Goal: Task Accomplishment & Management: Manage account settings

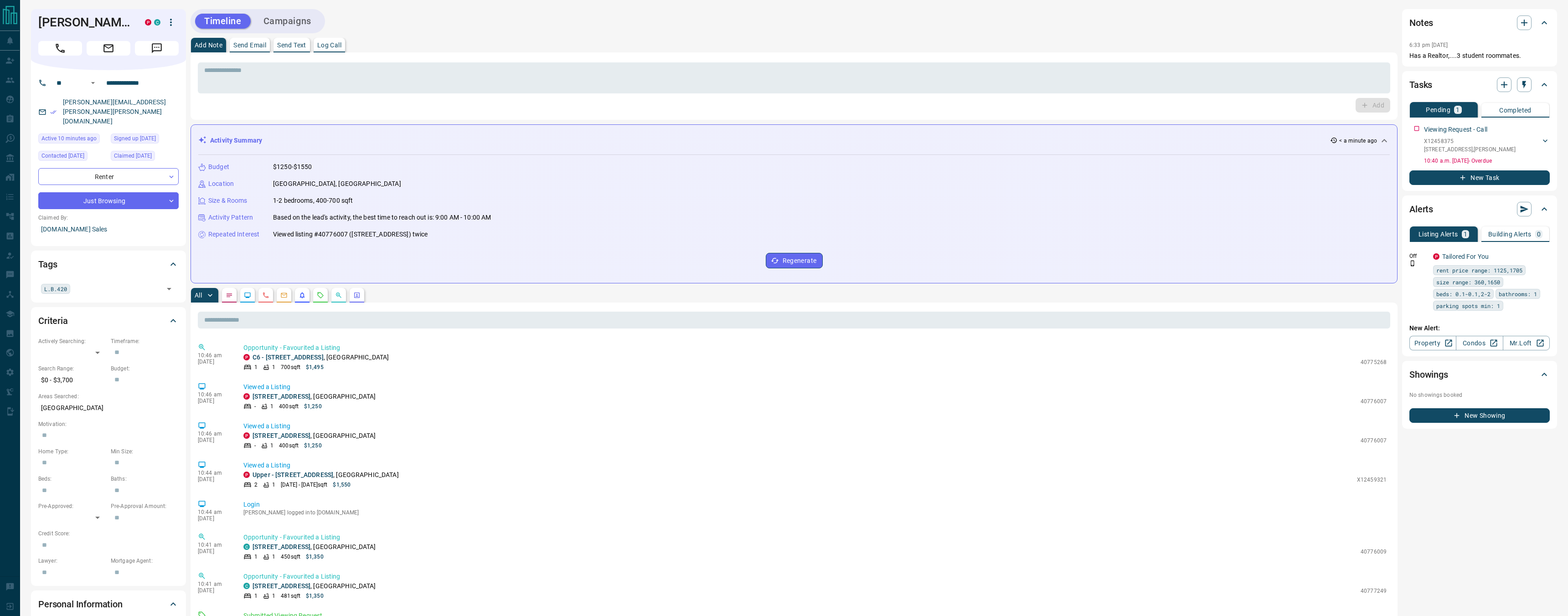
click at [172, 21] on icon "button" at bounding box center [171, 23] width 11 height 11
click at [172, 21] on div at bounding box center [784, 308] width 1568 height 616
click at [166, 41] on button "Message" at bounding box center [157, 48] width 44 height 15
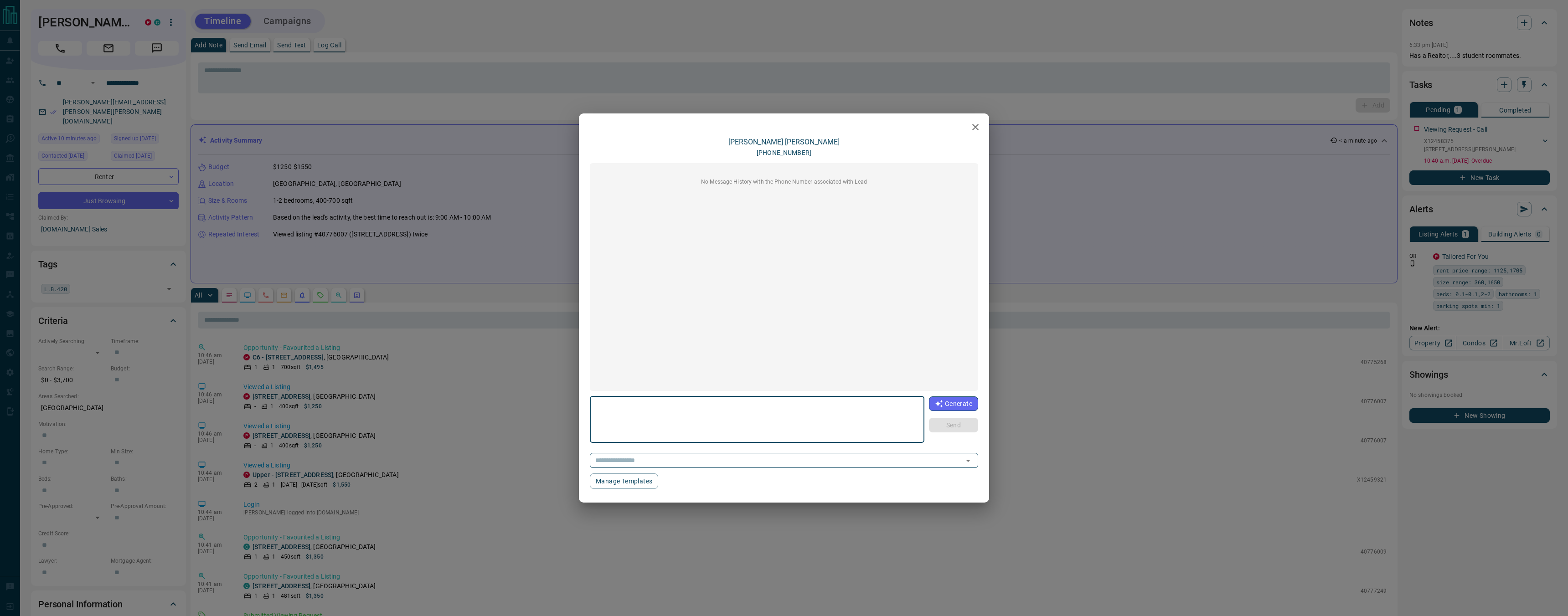
click at [979, 125] on icon "button" at bounding box center [976, 127] width 11 height 11
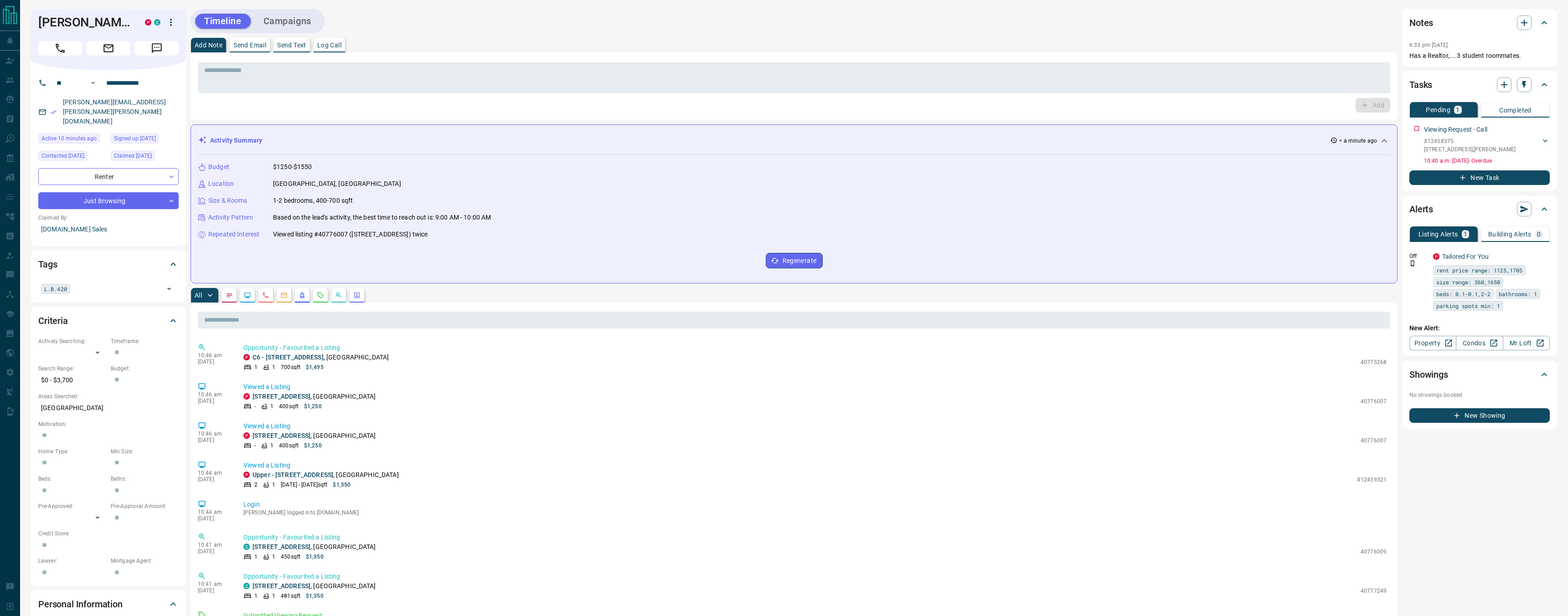
click at [177, 19] on button "button" at bounding box center [170, 22] width 15 height 15
click at [156, 39] on li "Reassign Lead" at bounding box center [156, 40] width 78 height 13
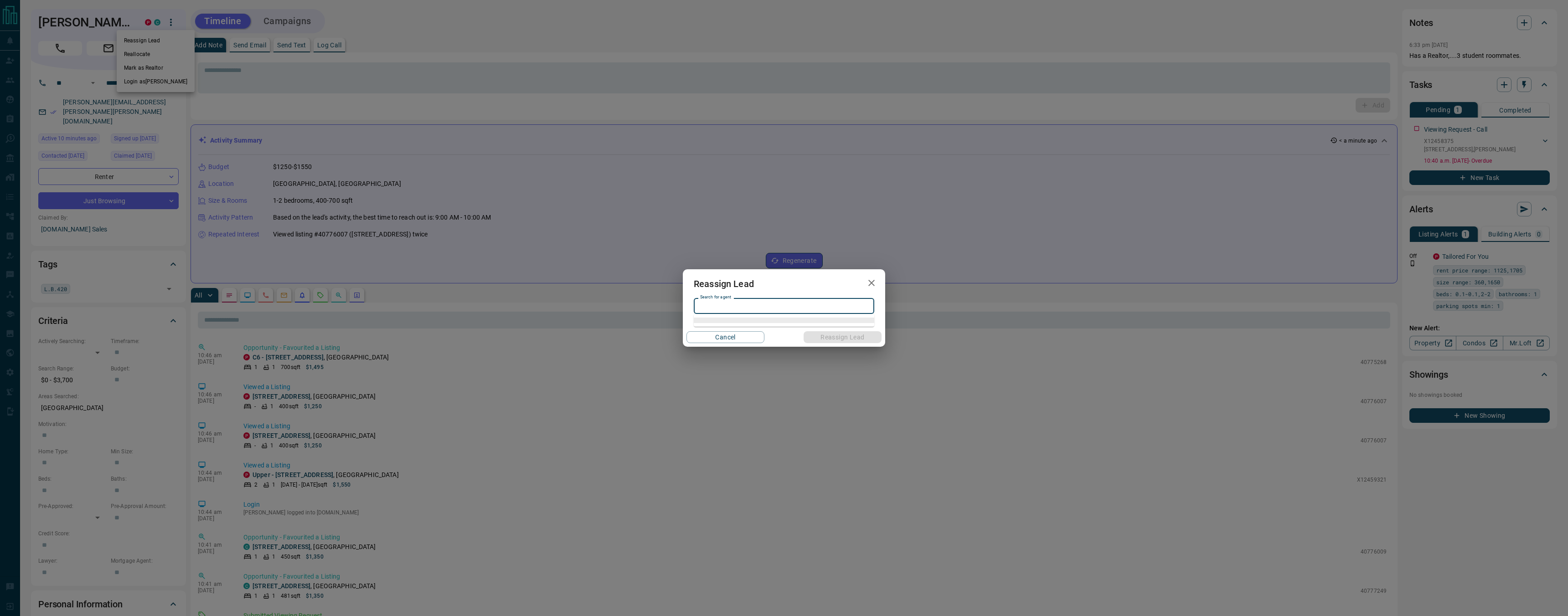
click at [787, 306] on input "Search for agent" at bounding box center [783, 306] width 173 height 10
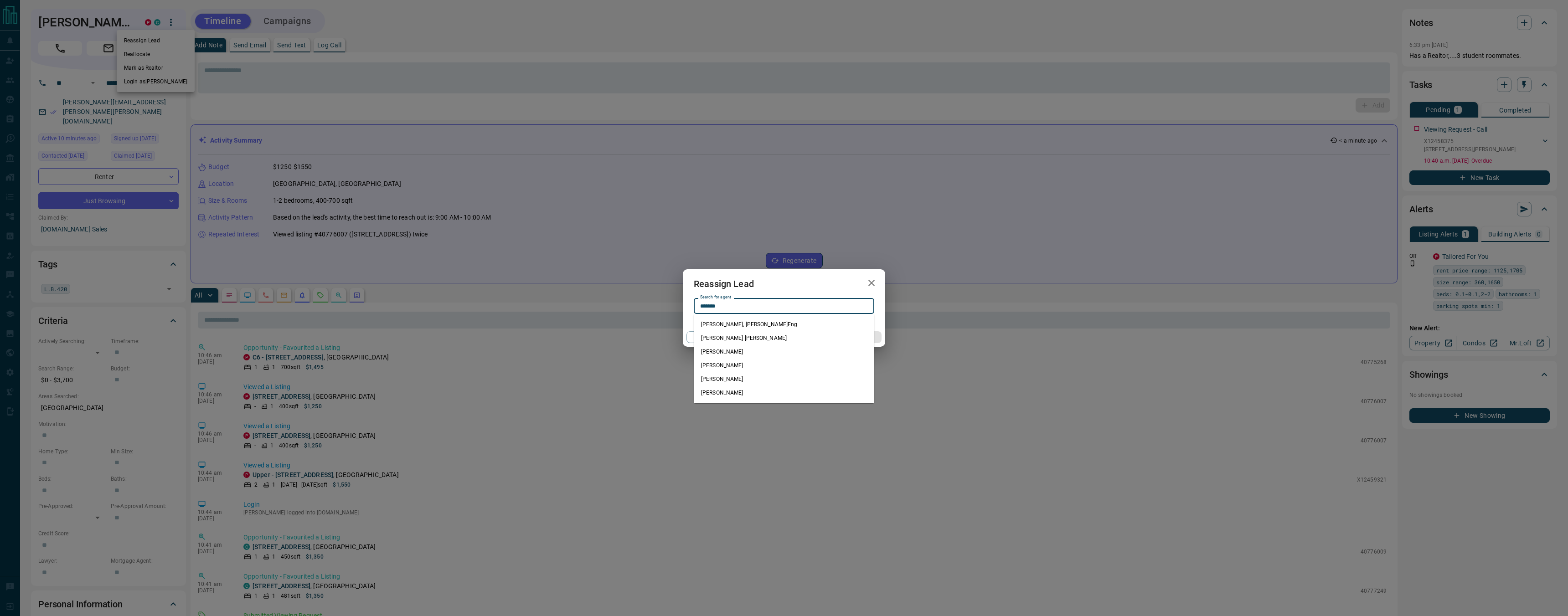
click at [803, 355] on li "[PERSON_NAME]" at bounding box center [784, 352] width 181 height 13
type input "**********"
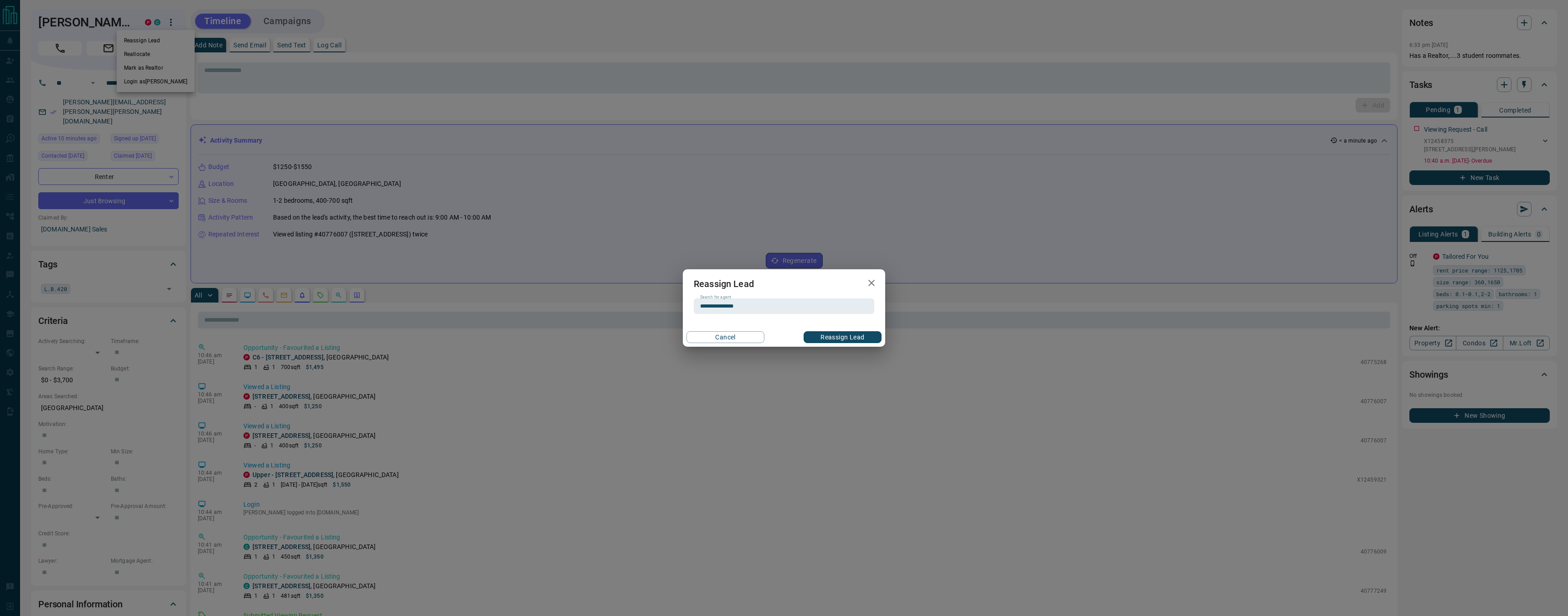
click at [850, 342] on button "Reassign Lead" at bounding box center [842, 337] width 78 height 12
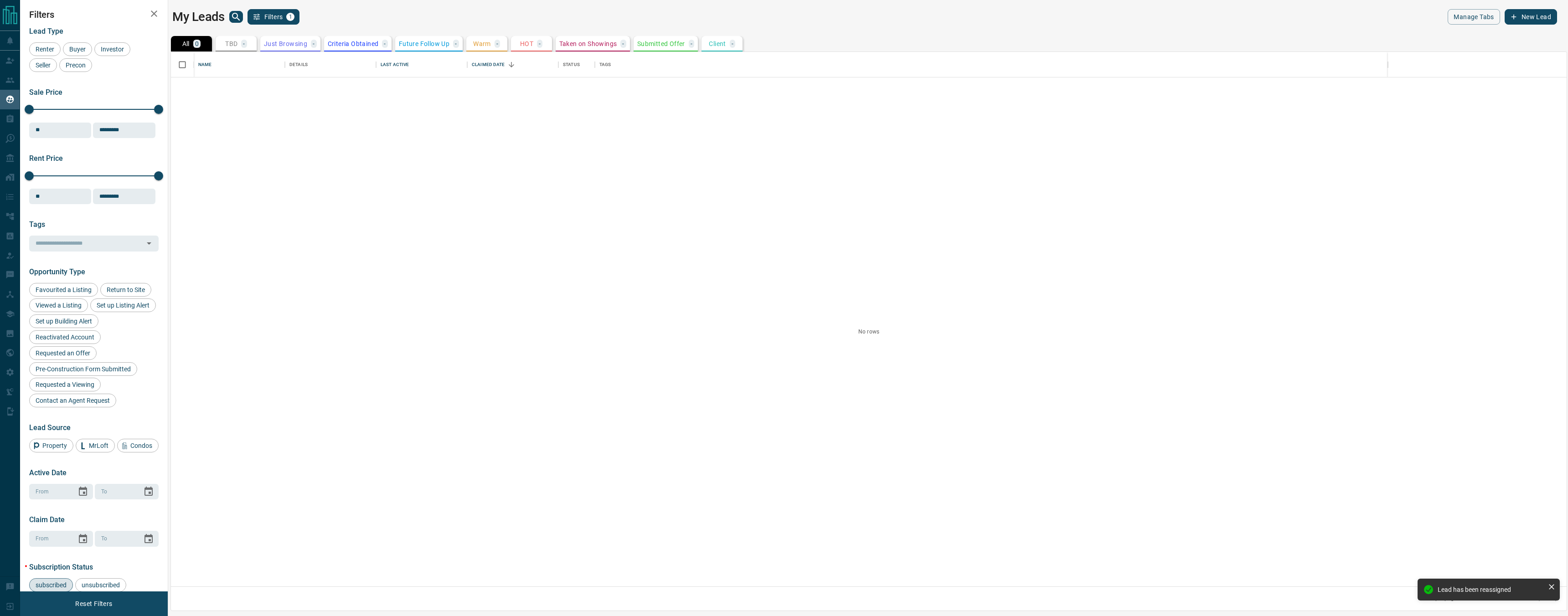
scroll to position [534, 1396]
